Goal: Feedback & Contribution: Submit feedback/report problem

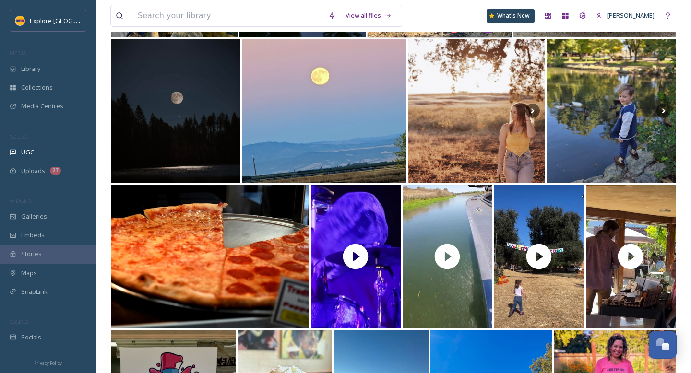
scroll to position [257, 0]
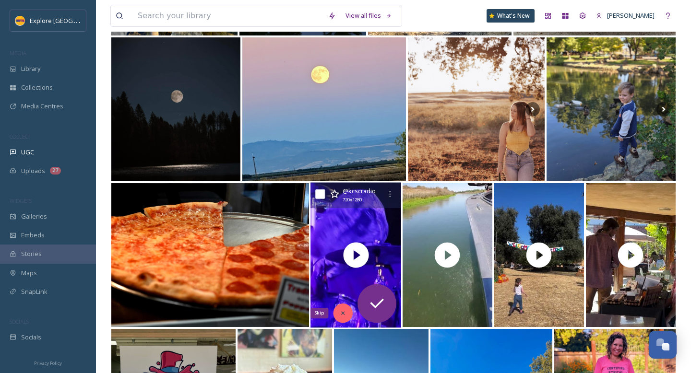
click at [339, 313] on div "Skip" at bounding box center [342, 313] width 19 height 19
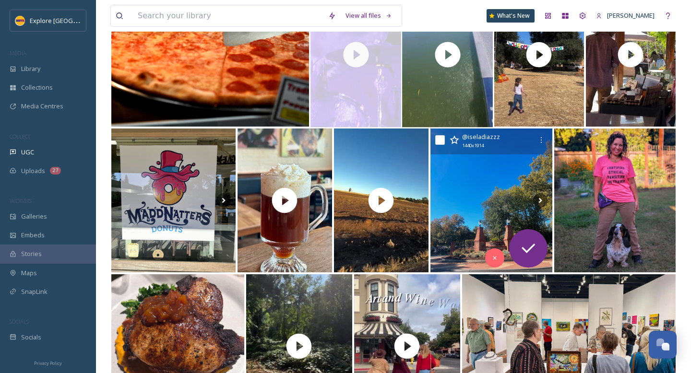
scroll to position [464, 0]
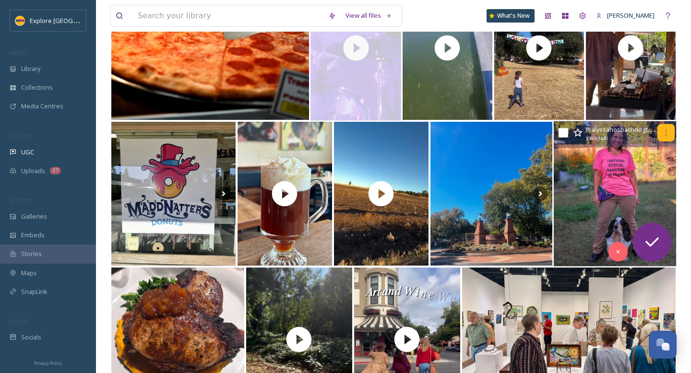
click at [667, 136] on icon at bounding box center [666, 133] width 8 height 8
click at [668, 132] on icon at bounding box center [666, 133] width 8 height 8
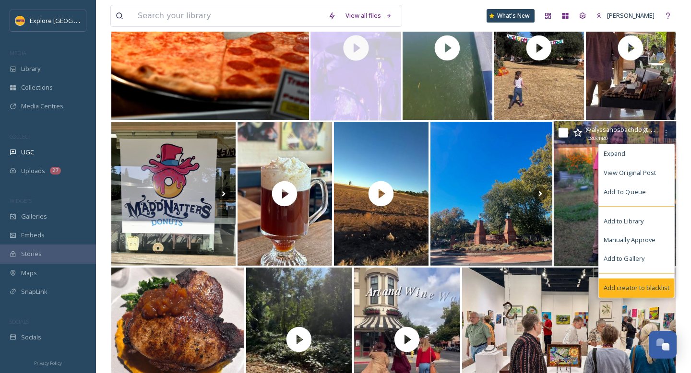
click at [643, 284] on span "Add creator to blacklist" at bounding box center [636, 288] width 66 height 9
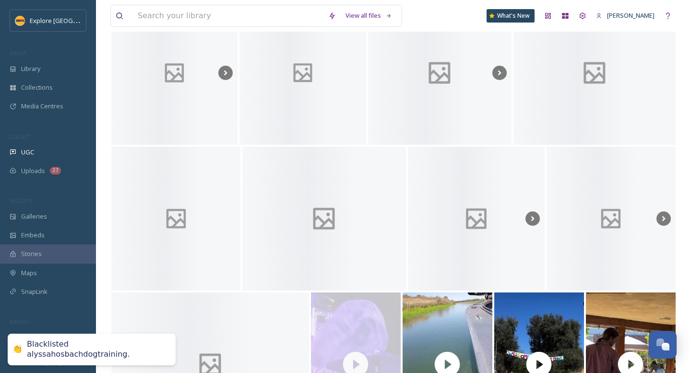
scroll to position [579, 0]
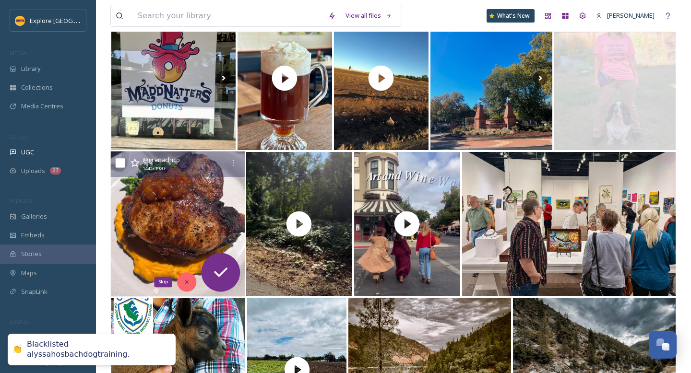
click at [184, 286] on div "Skip" at bounding box center [186, 281] width 19 height 19
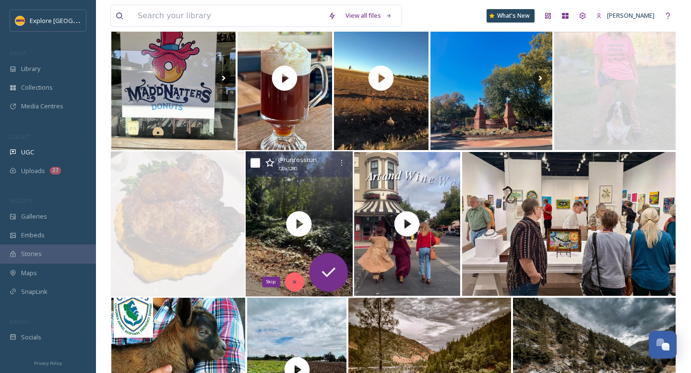
click at [291, 284] on icon at bounding box center [294, 282] width 7 height 7
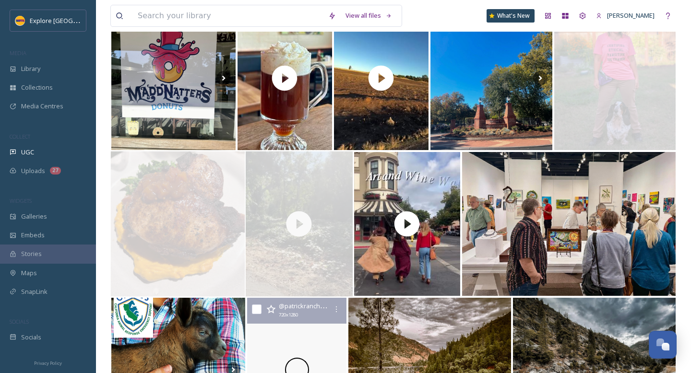
scroll to position [703, 0]
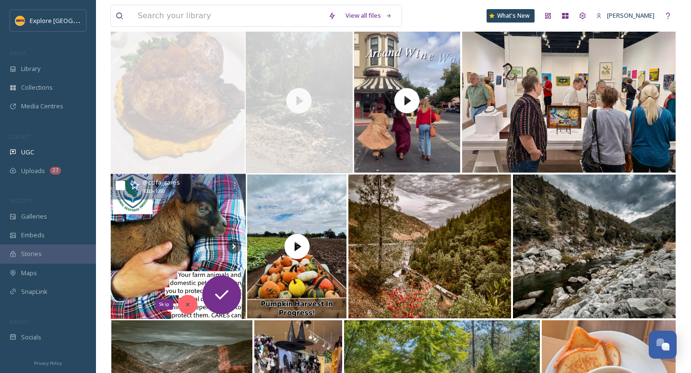
click at [189, 303] on icon at bounding box center [187, 304] width 3 height 3
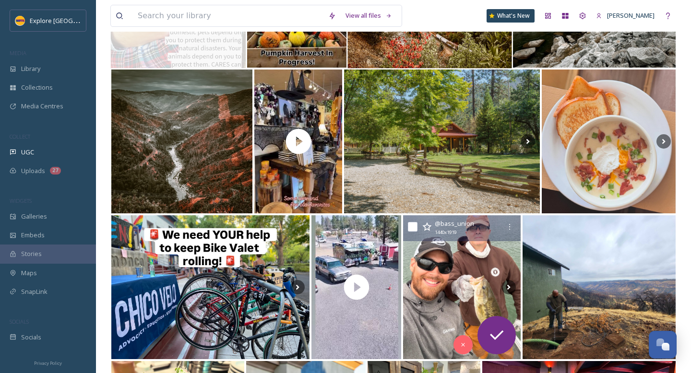
scroll to position [955, 0]
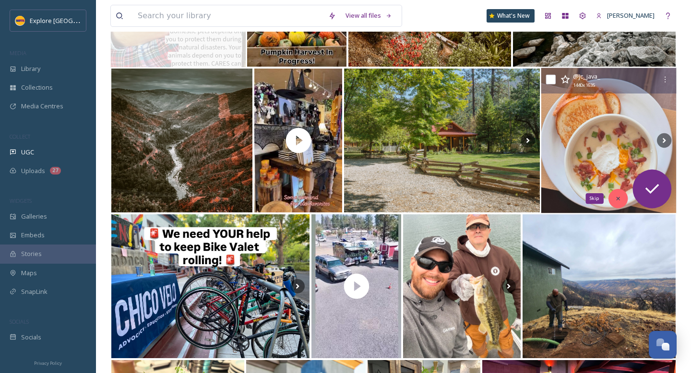
click at [622, 197] on div "Skip" at bounding box center [617, 198] width 19 height 19
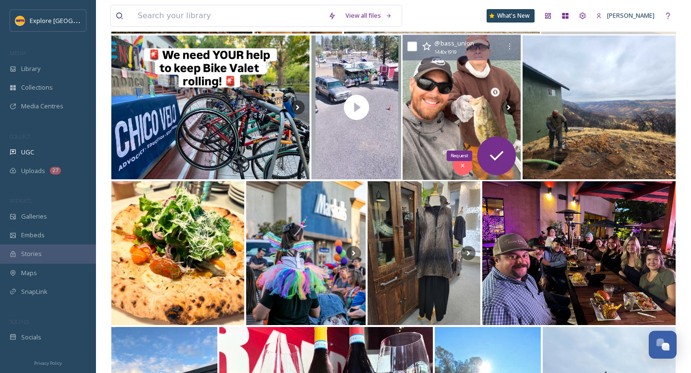
scroll to position [1134, 0]
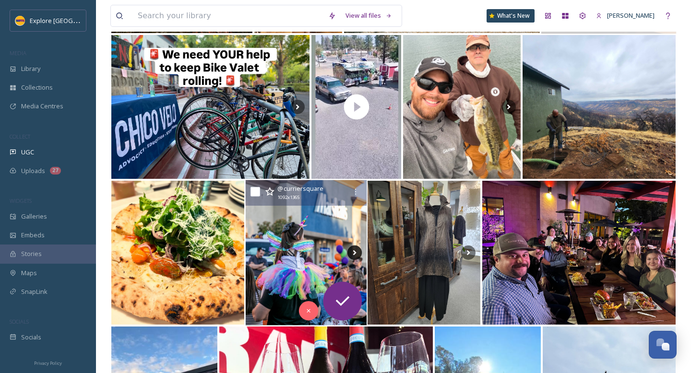
click at [354, 255] on icon at bounding box center [354, 253] width 14 height 14
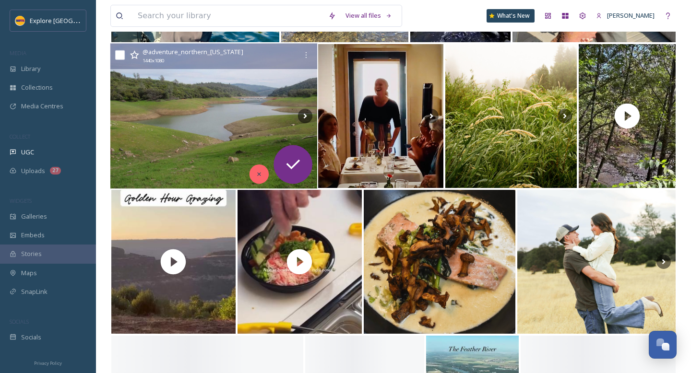
scroll to position [1707, 0]
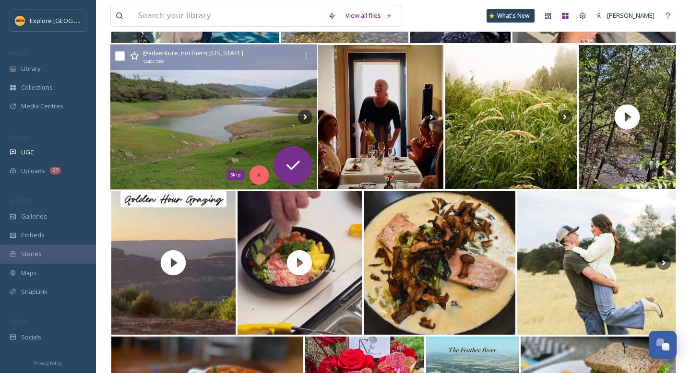
click at [256, 175] on icon at bounding box center [259, 175] width 7 height 7
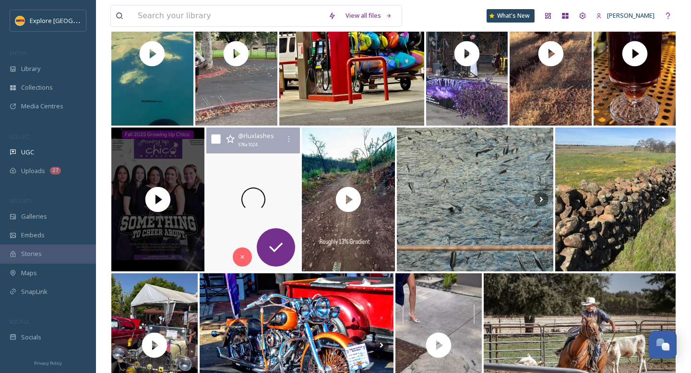
scroll to position [2359, 0]
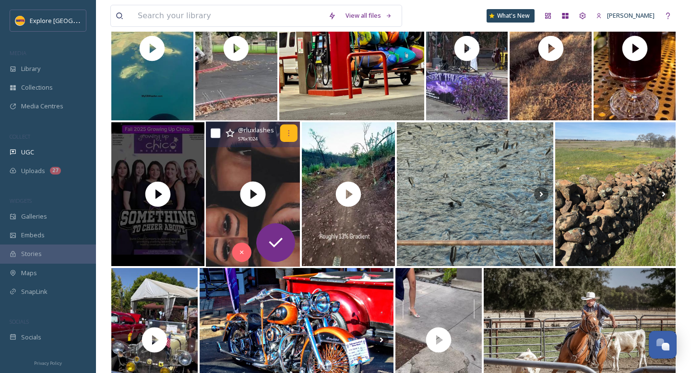
click at [292, 135] on icon at bounding box center [289, 134] width 8 height 8
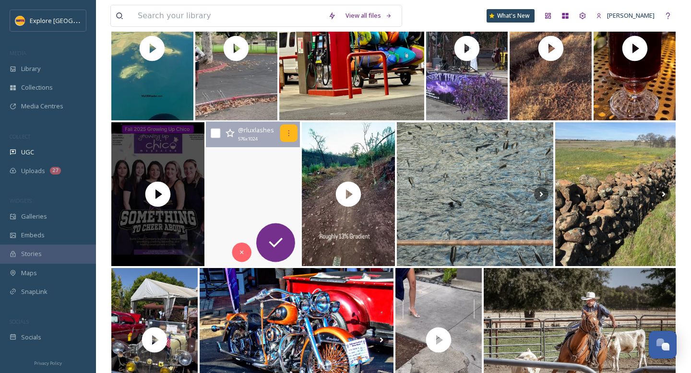
click at [291, 134] on icon at bounding box center [289, 134] width 8 height 8
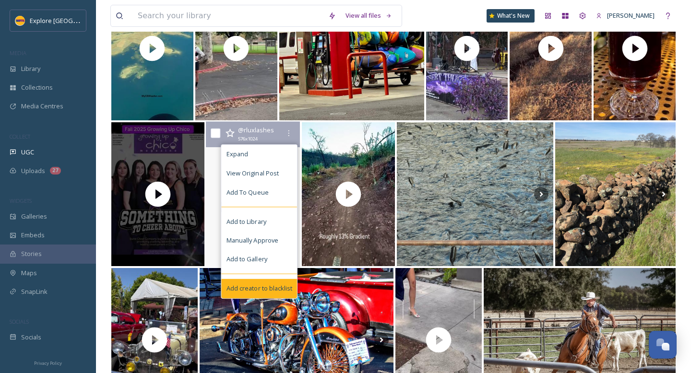
click at [263, 284] on span "Add creator to blacklist" at bounding box center [259, 288] width 66 height 9
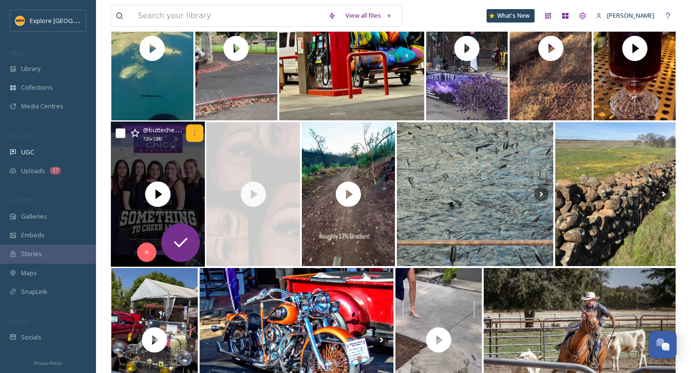
click at [196, 134] on icon at bounding box center [195, 134] width 8 height 8
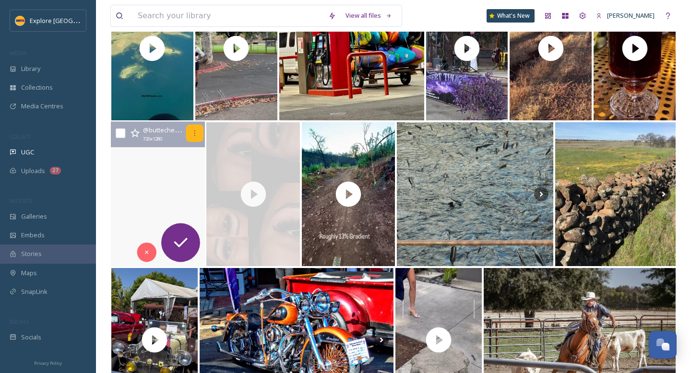
click at [196, 138] on div at bounding box center [194, 133] width 17 height 17
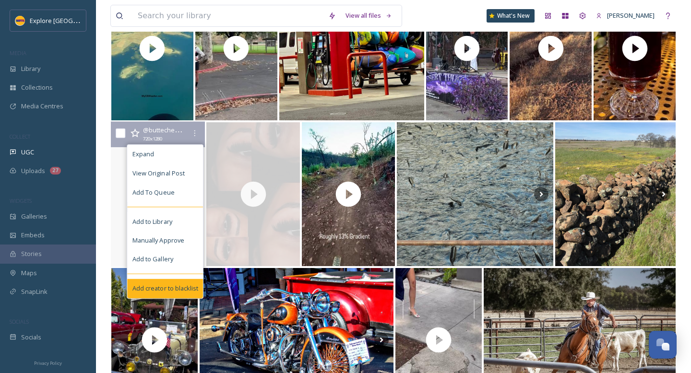
click at [169, 284] on span "Add creator to blacklist" at bounding box center [165, 288] width 66 height 9
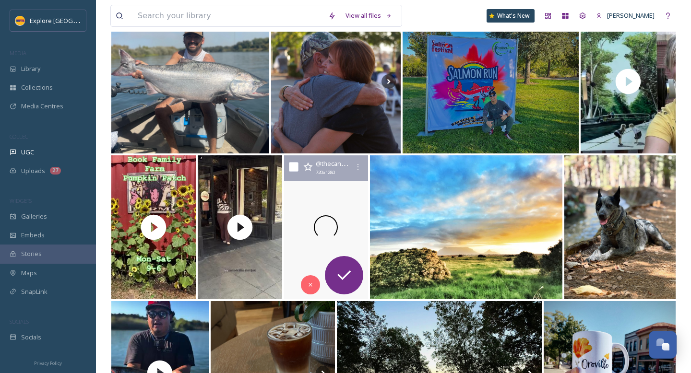
scroll to position [2849, 0]
